Goal: Navigation & Orientation: Find specific page/section

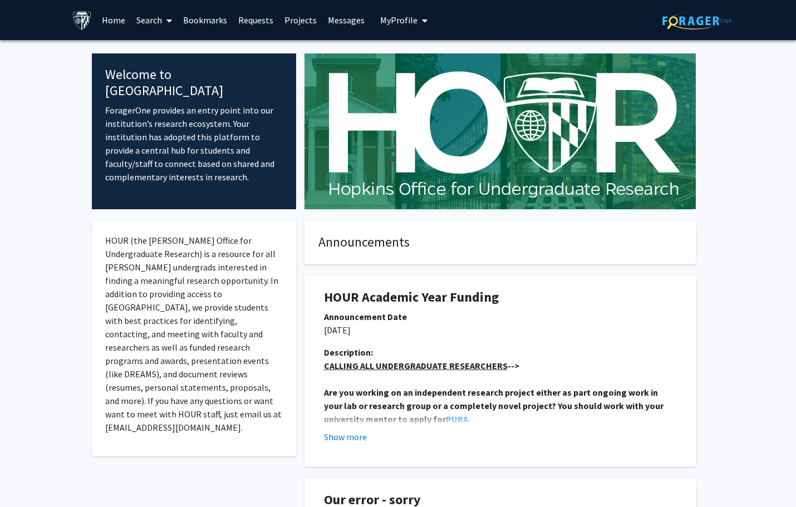
click at [234, 25] on link "Requests" at bounding box center [256, 20] width 46 height 39
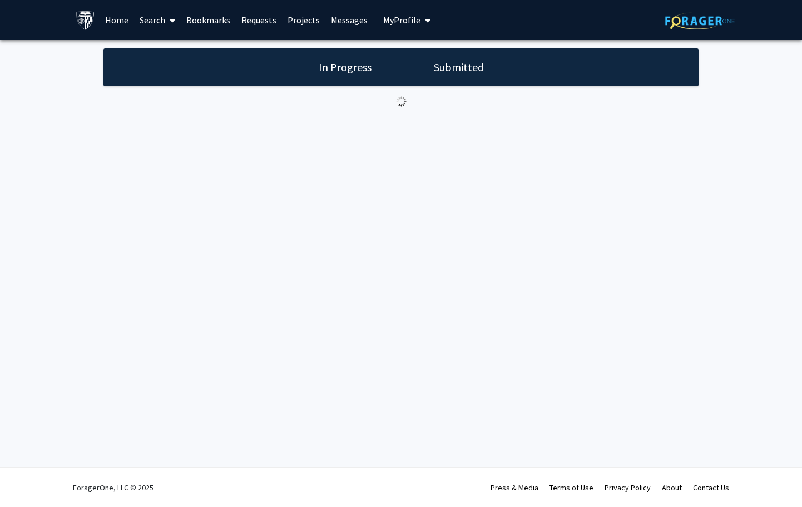
click at [249, 23] on link "Requests" at bounding box center [259, 20] width 46 height 39
click at [185, 20] on link "Bookmarks" at bounding box center [208, 20] width 55 height 39
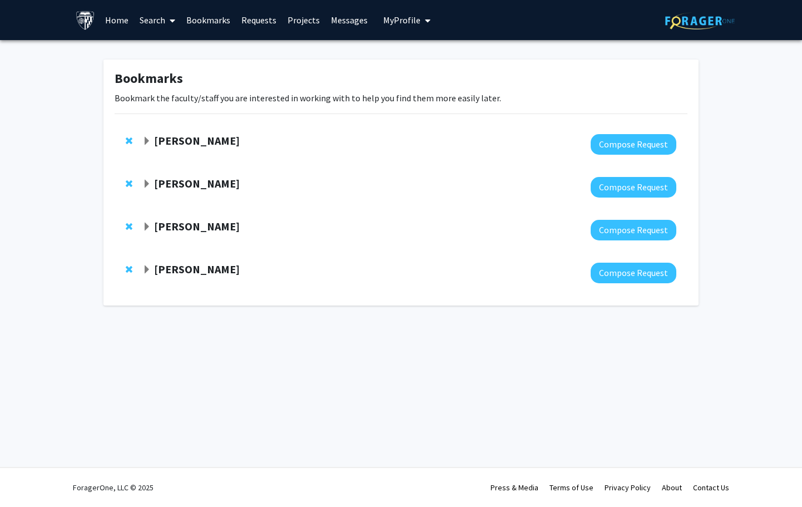
click at [177, 180] on strong "[PERSON_NAME]" at bounding box center [197, 183] width 86 height 14
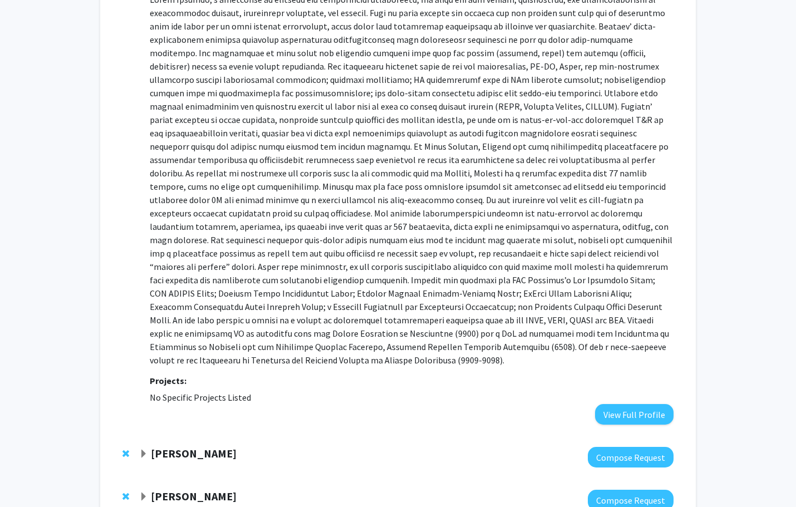
scroll to position [296, 0]
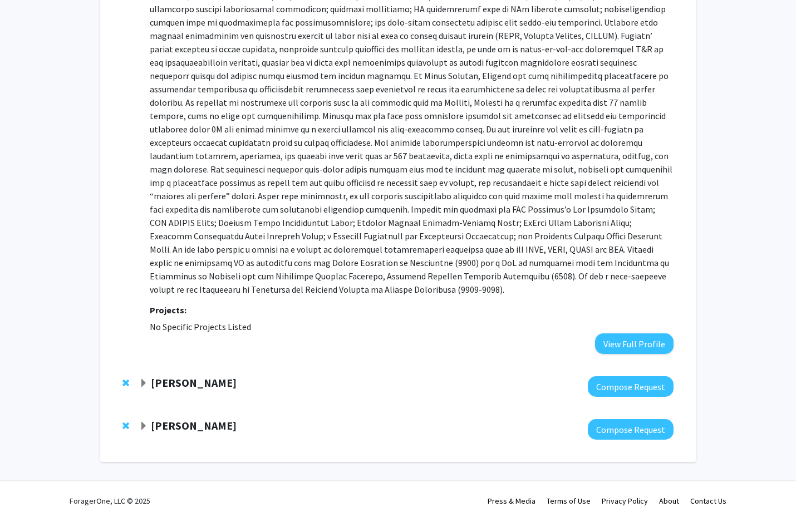
click at [166, 377] on div at bounding box center [406, 386] width 534 height 21
click at [176, 376] on strong "Margaret Johnson" at bounding box center [194, 383] width 86 height 14
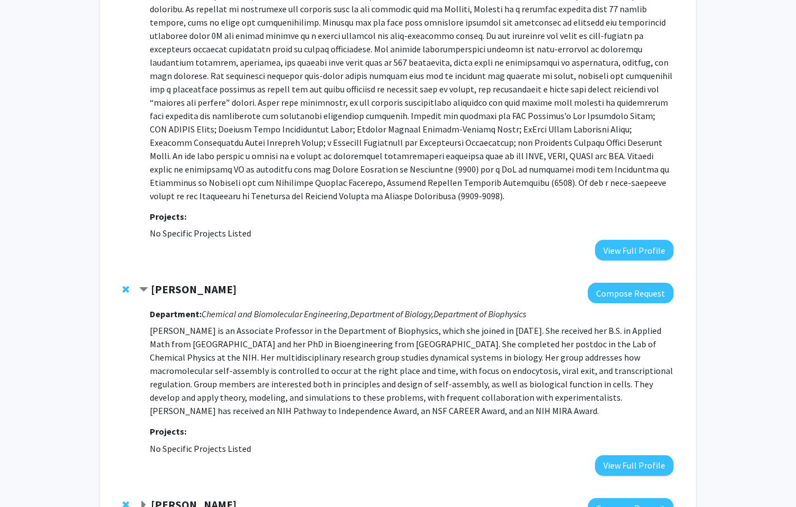
scroll to position [468, 0]
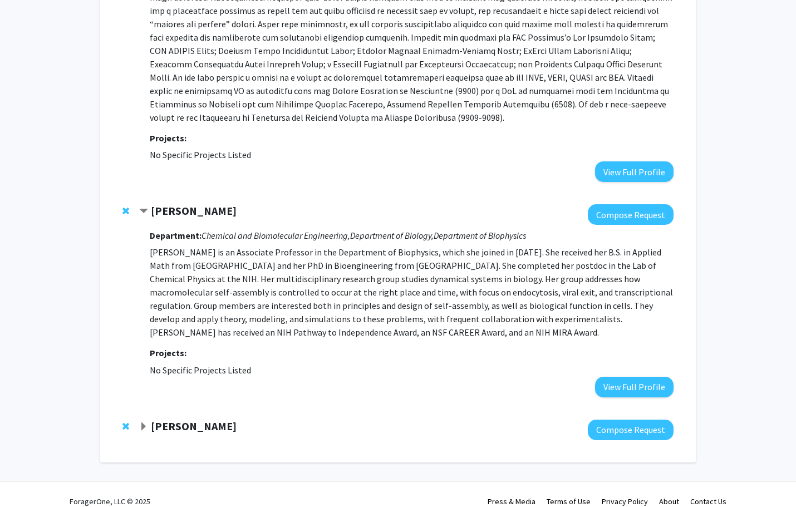
click at [176, 408] on div "Joel Bader Compose Request" at bounding box center [397, 429] width 573 height 43
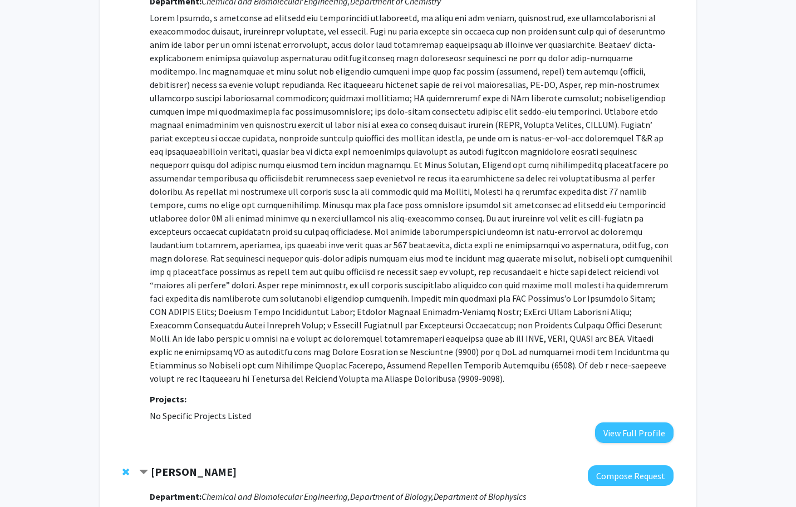
scroll to position [209, 0]
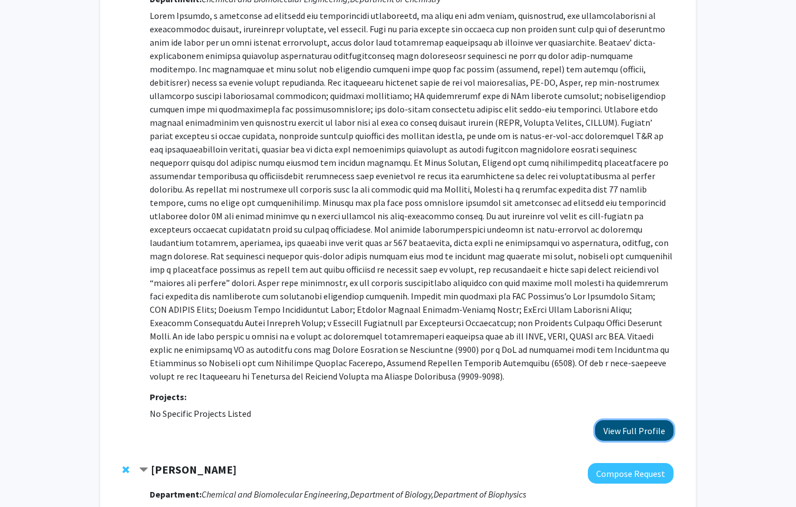
click at [612, 420] on button "View Full Profile" at bounding box center [634, 430] width 78 height 21
